Goal: Check status: Check status

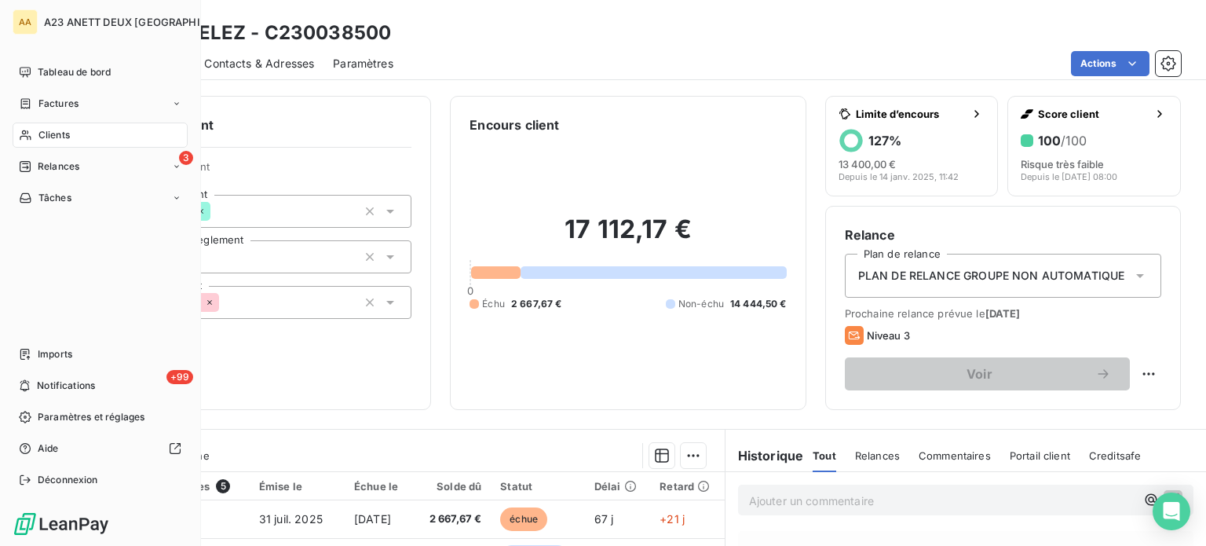
click at [59, 132] on span "Clients" at bounding box center [53, 135] width 31 height 14
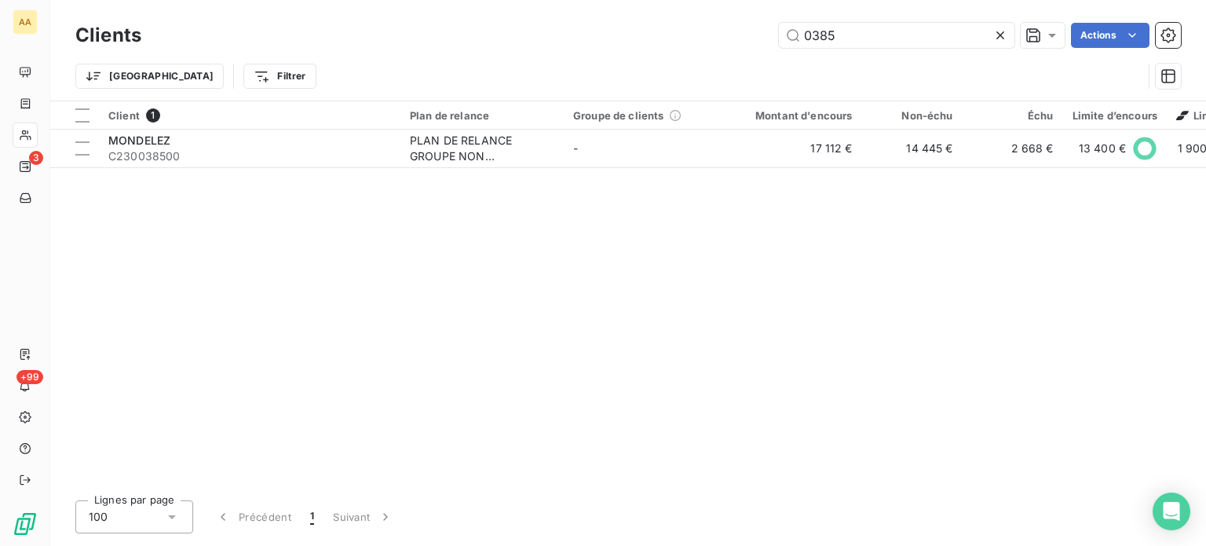
drag, startPoint x: 844, startPoint y: 28, endPoint x: 611, endPoint y: 9, distance: 233.9
click at [650, 15] on div "Clients 0385 Actions Trier Filtrer" at bounding box center [628, 50] width 1156 height 100
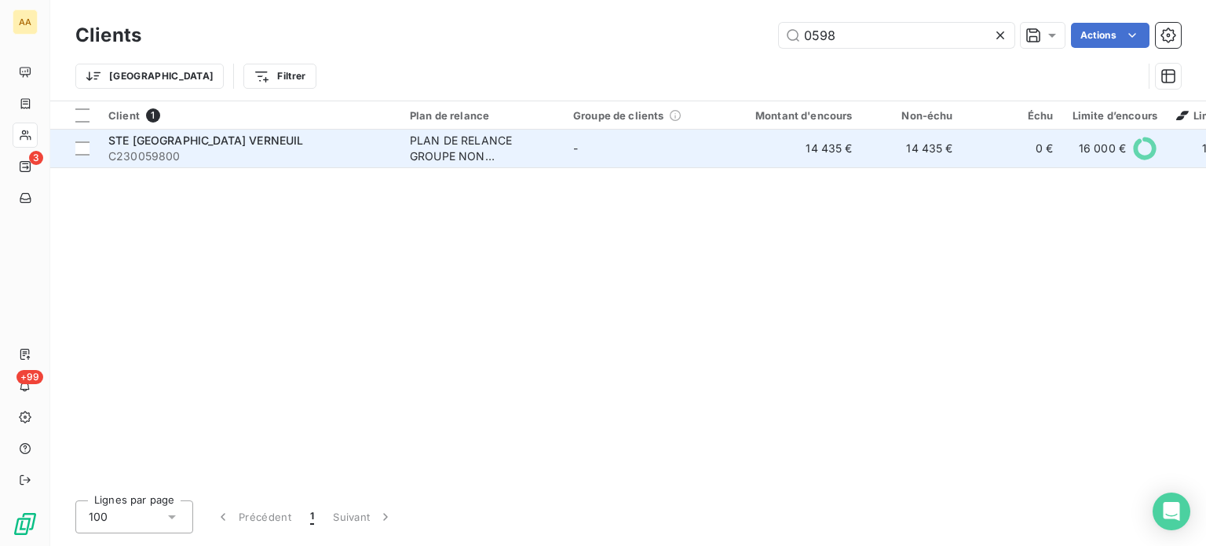
type input "0598"
click at [317, 149] on span "C230059800" at bounding box center [249, 156] width 283 height 16
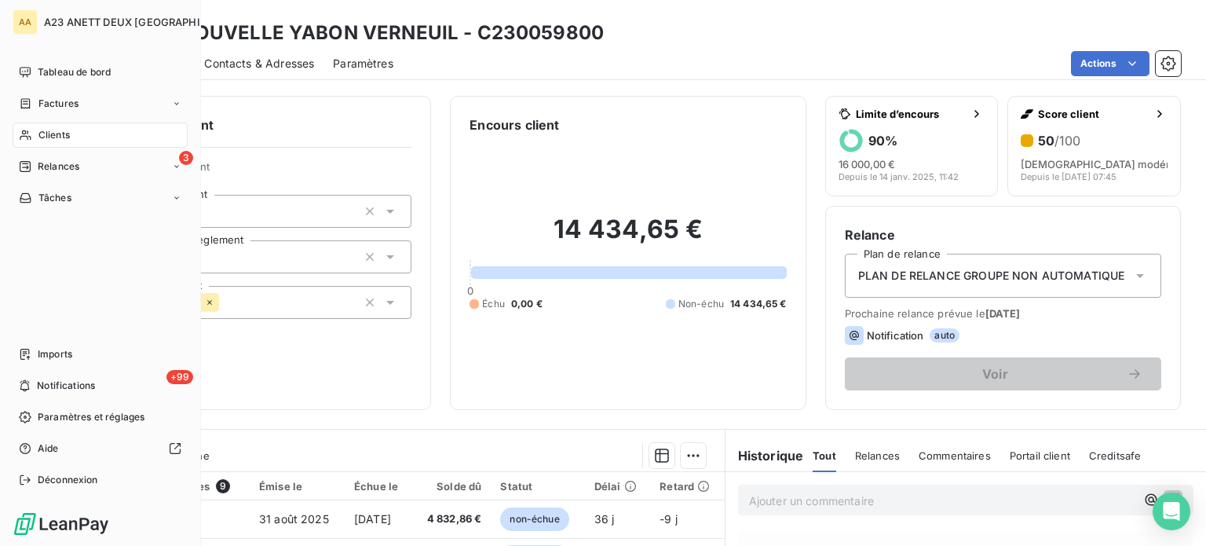
click at [64, 141] on span "Clients" at bounding box center [53, 135] width 31 height 14
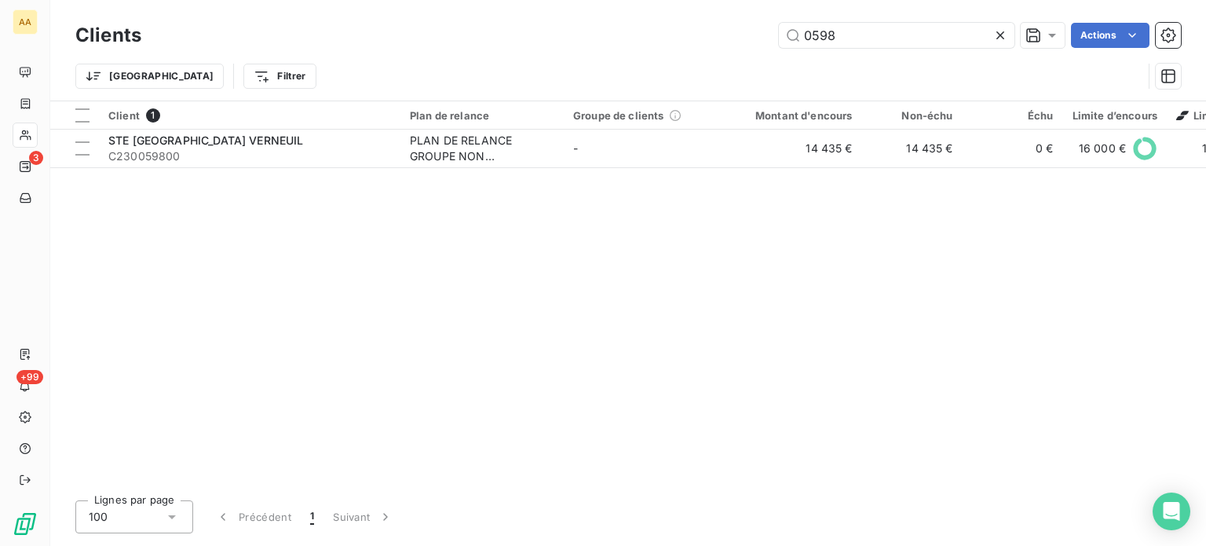
drag, startPoint x: 801, startPoint y: 60, endPoint x: 464, endPoint y: 69, distance: 336.9
click at [469, 75] on div "Clients 0598 Actions Trier Filtrer" at bounding box center [627, 60] width 1105 height 82
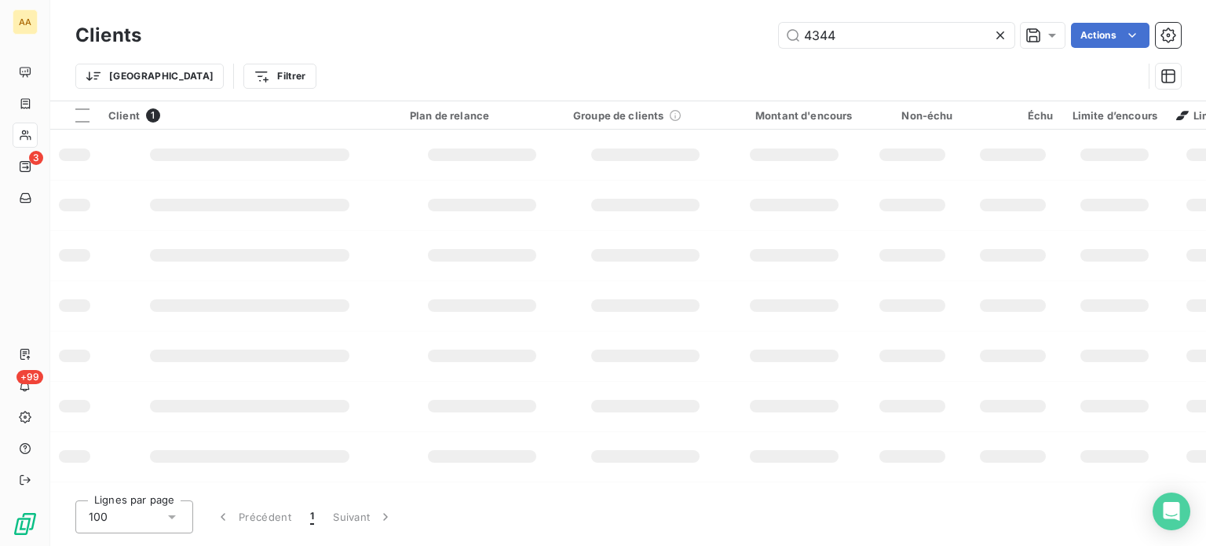
type input "4344"
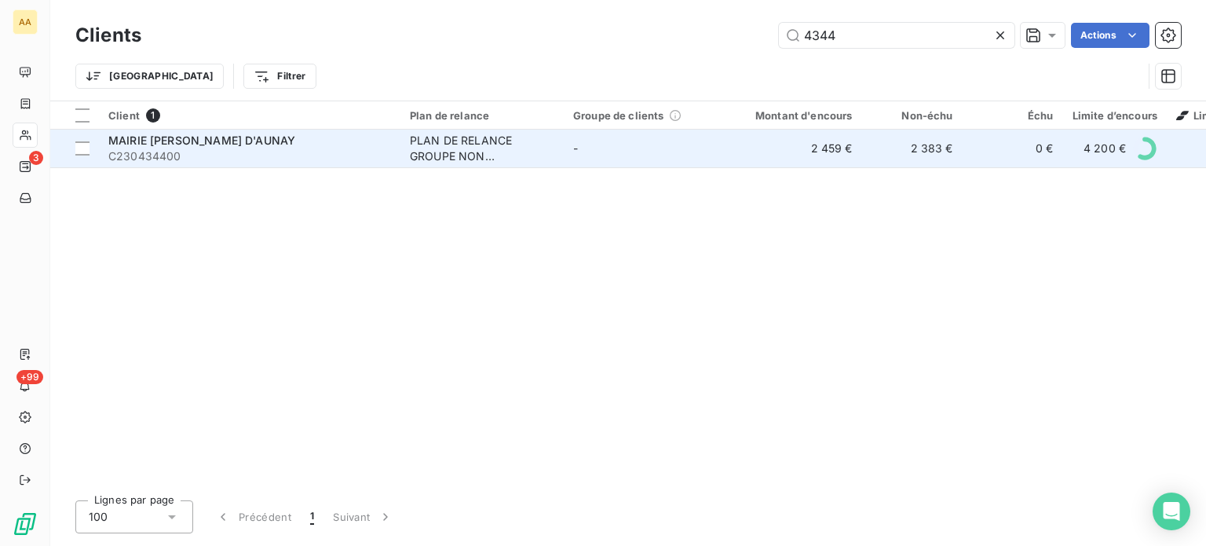
click at [196, 145] on span "MAIRIE [PERSON_NAME] D'AUNAY" at bounding box center [201, 139] width 187 height 13
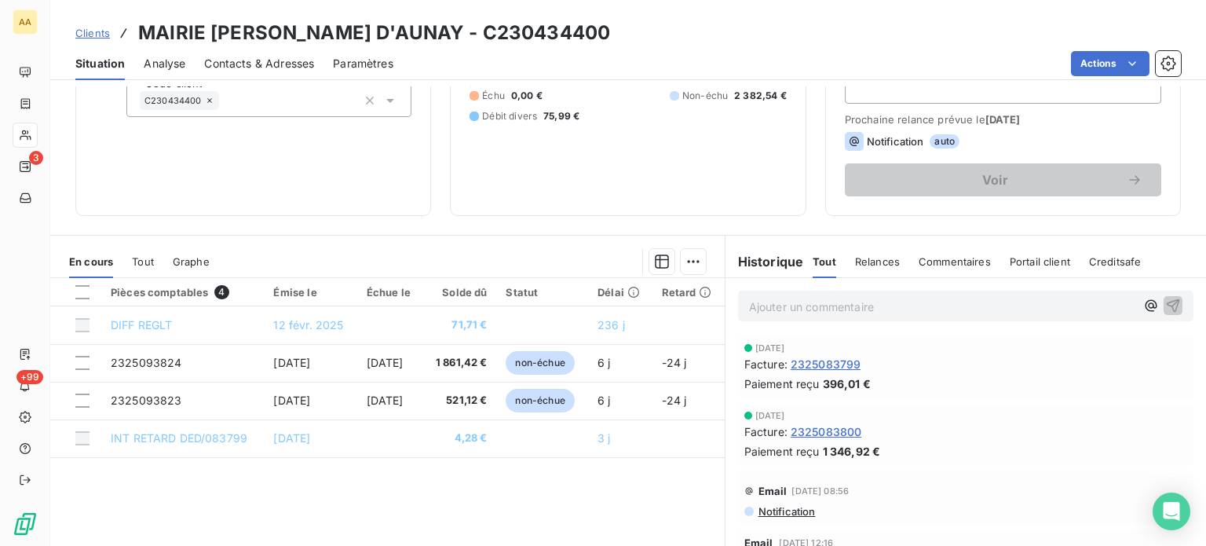
scroll to position [236, 0]
